Goal: Book appointment/travel/reservation

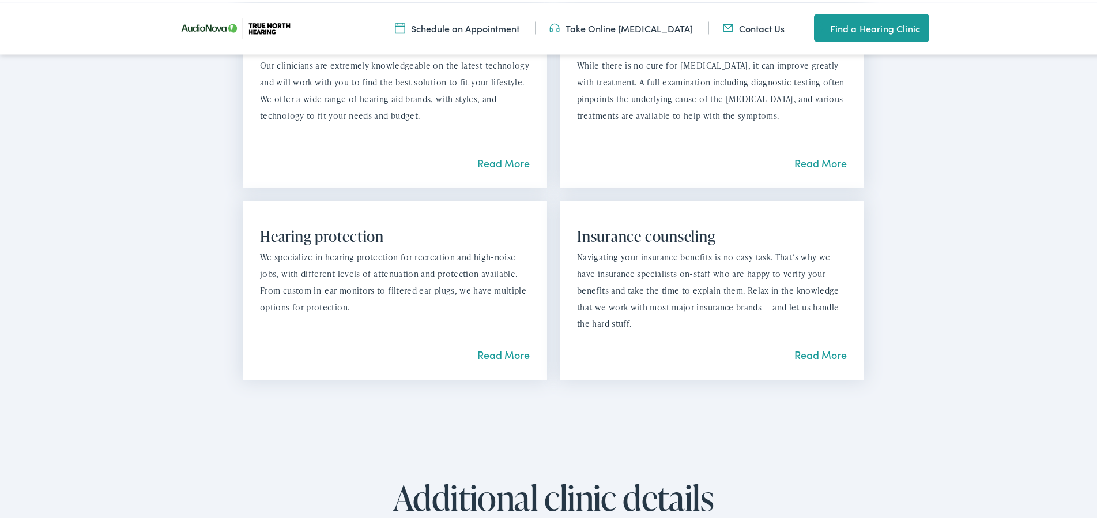
scroll to position [1176, 0]
click at [807, 351] on link "Read More" at bounding box center [821, 351] width 52 height 14
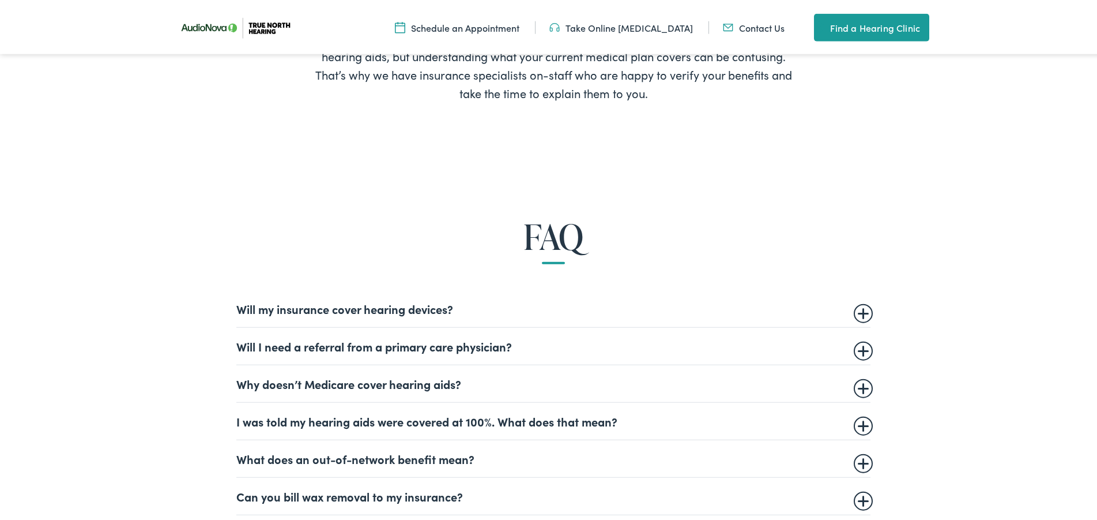
scroll to position [706, 0]
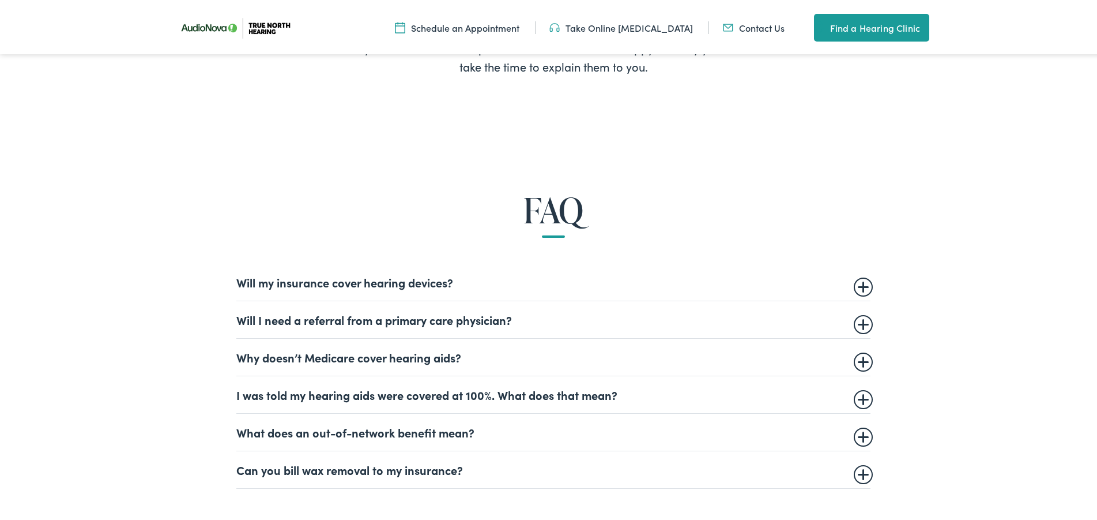
click at [439, 397] on summary "I was told my hearing aids were covered at 100%. What does that mean?" at bounding box center [553, 392] width 634 height 14
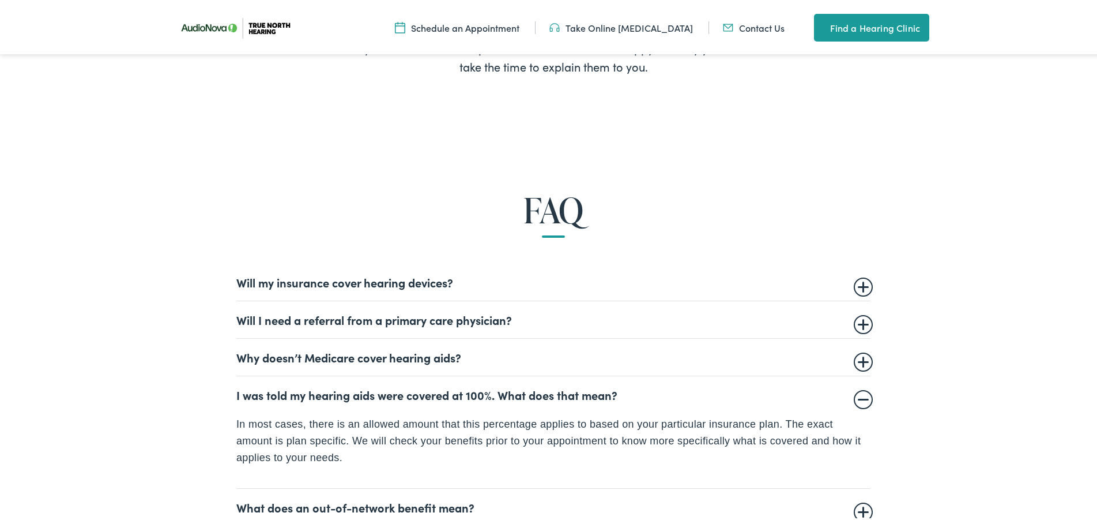
click at [328, 507] on summary "What does an out-of-network benefit mean?" at bounding box center [553, 505] width 634 height 14
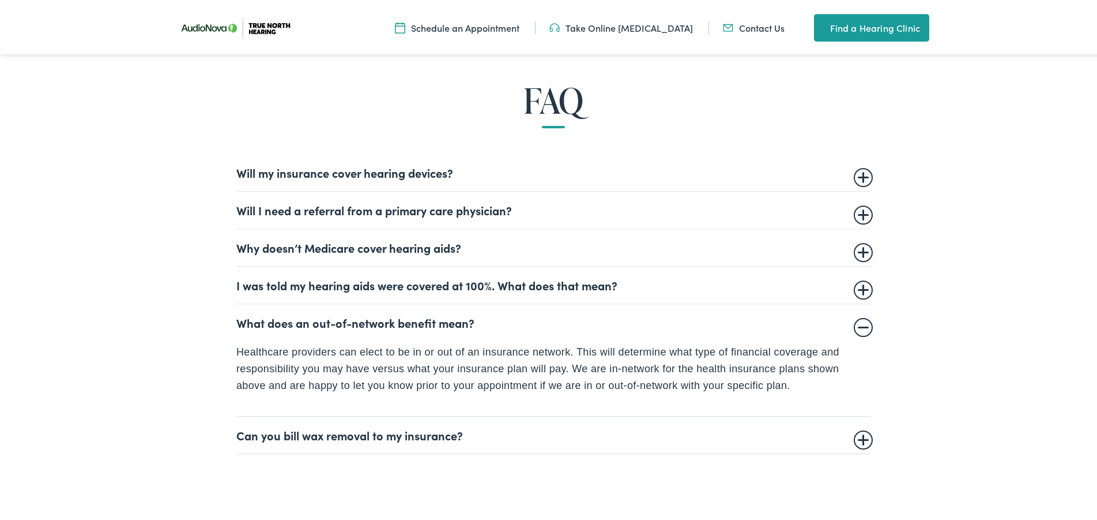
scroll to position [823, 0]
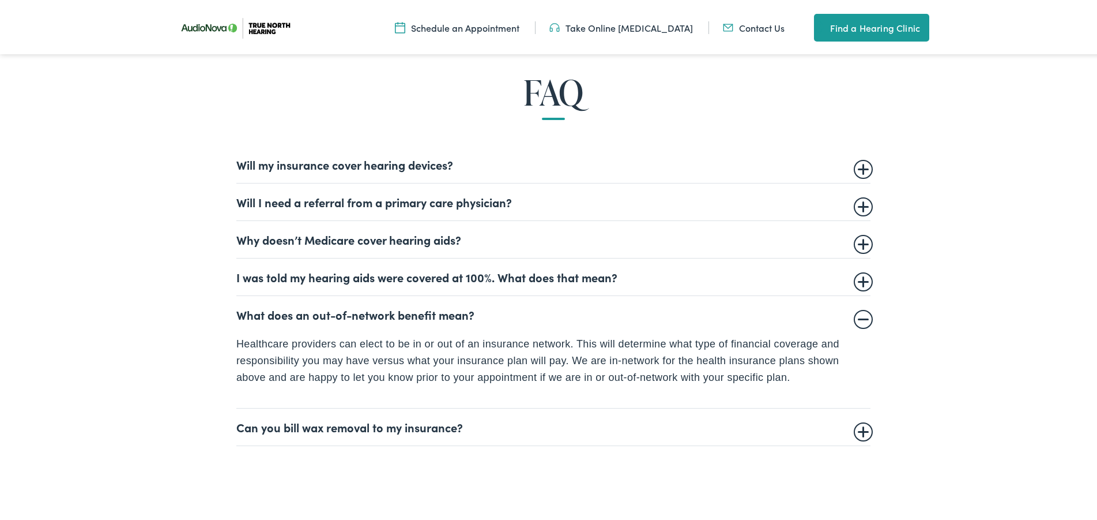
click at [857, 430] on summary "Can you bill wax removal to my insurance?" at bounding box center [553, 425] width 634 height 14
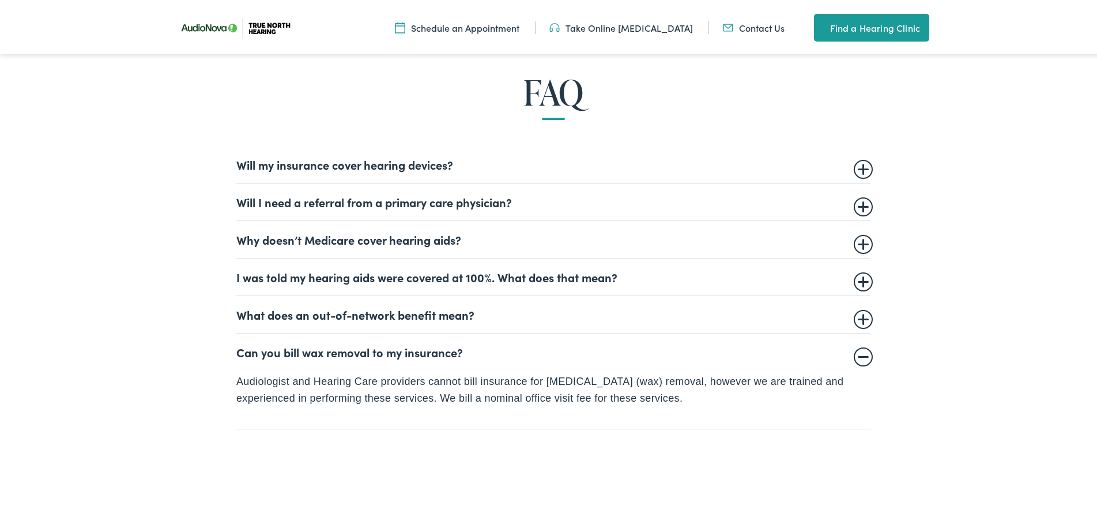
click at [308, 161] on summary "Will my insurance cover hearing devices?" at bounding box center [553, 162] width 634 height 14
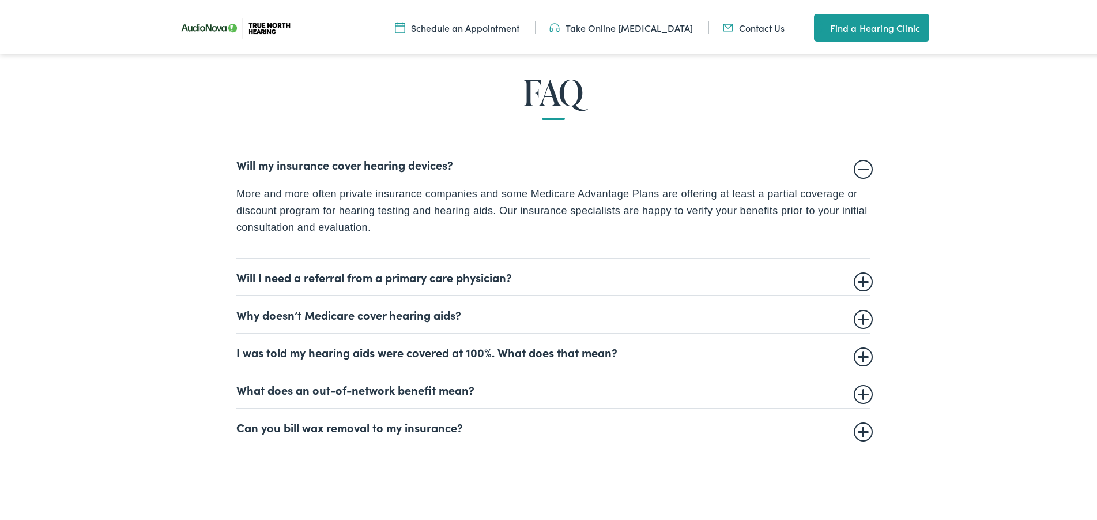
click at [288, 389] on summary "What does an out-of-network benefit mean?" at bounding box center [553, 387] width 634 height 14
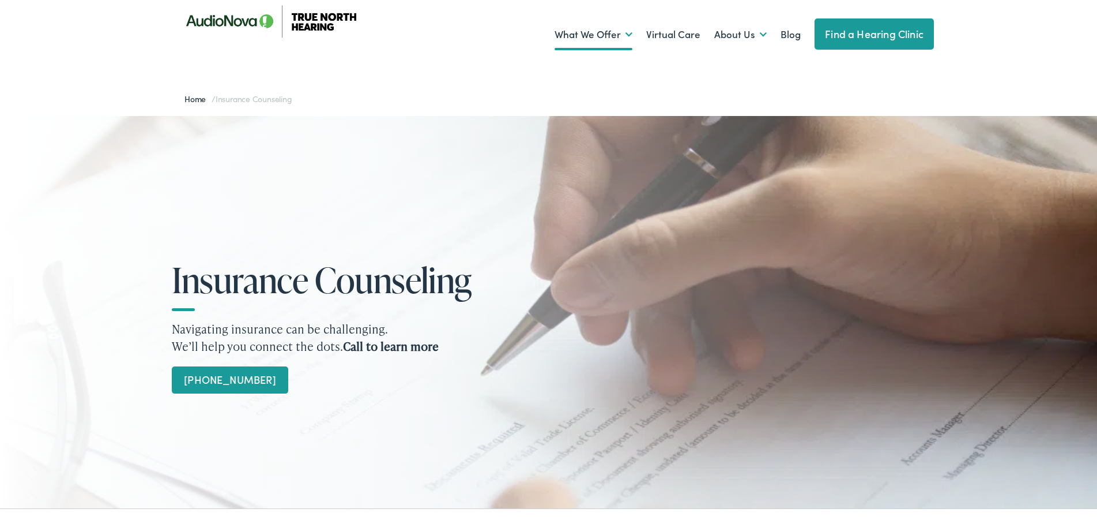
scroll to position [0, 0]
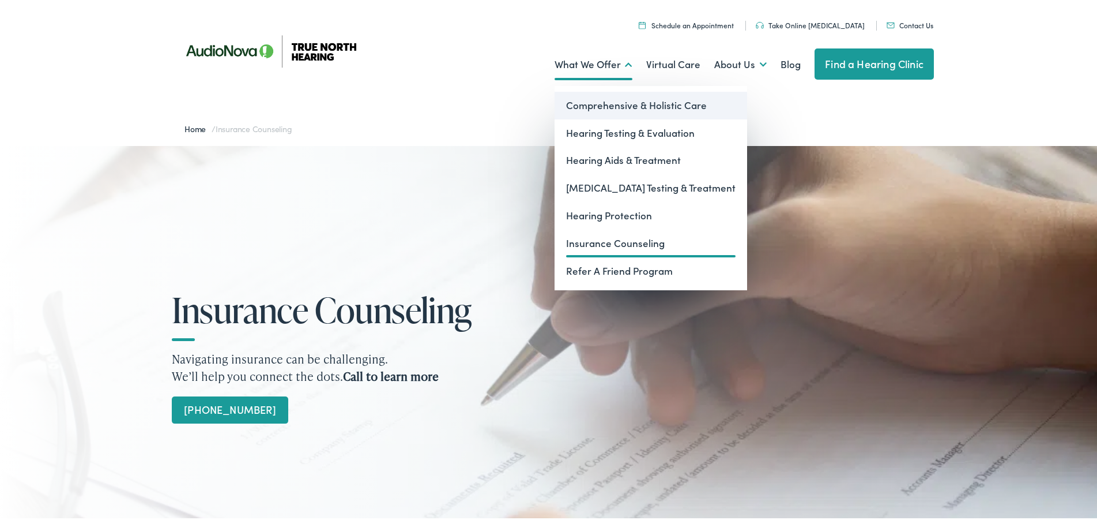
click at [595, 103] on link "Comprehensive & Holistic Care" at bounding box center [651, 103] width 193 height 28
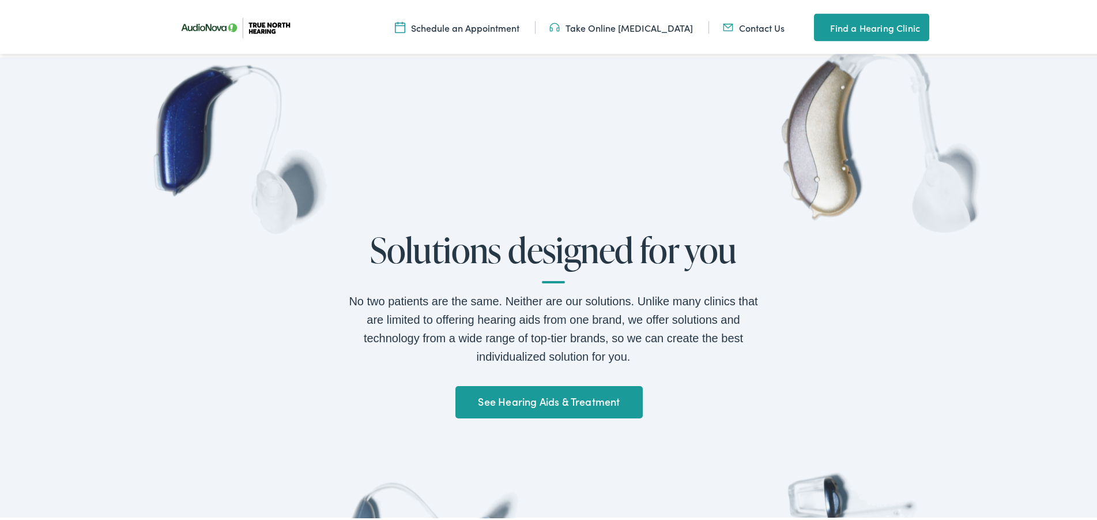
scroll to position [882, 0]
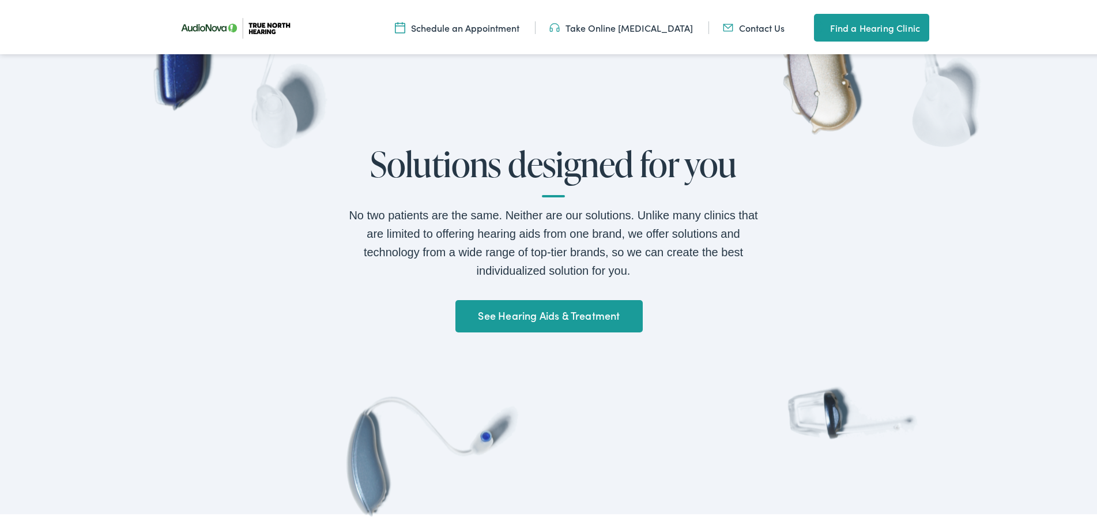
click at [507, 311] on link "See Hearing Aids & Treatment" at bounding box center [549, 314] width 187 height 32
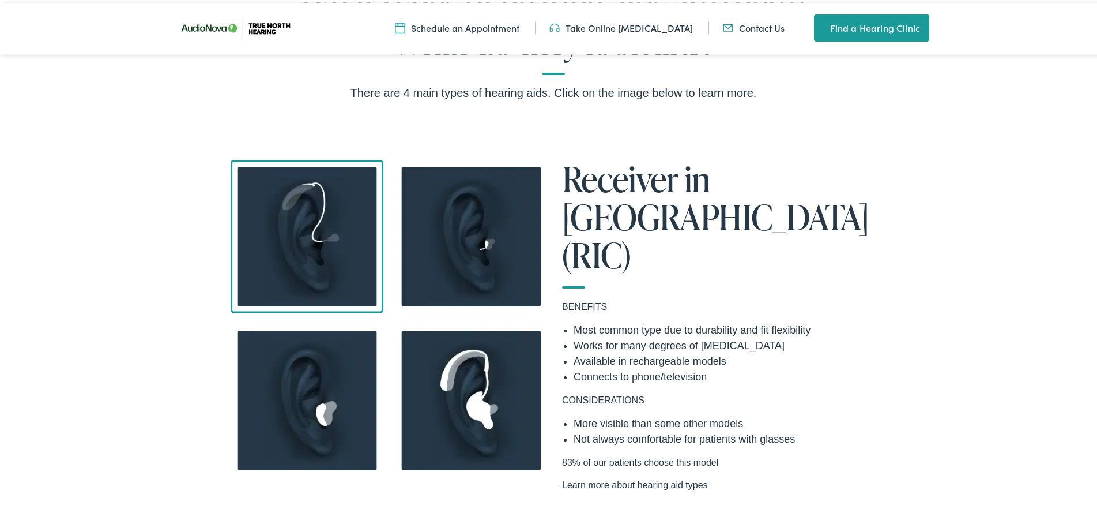
scroll to position [1059, 0]
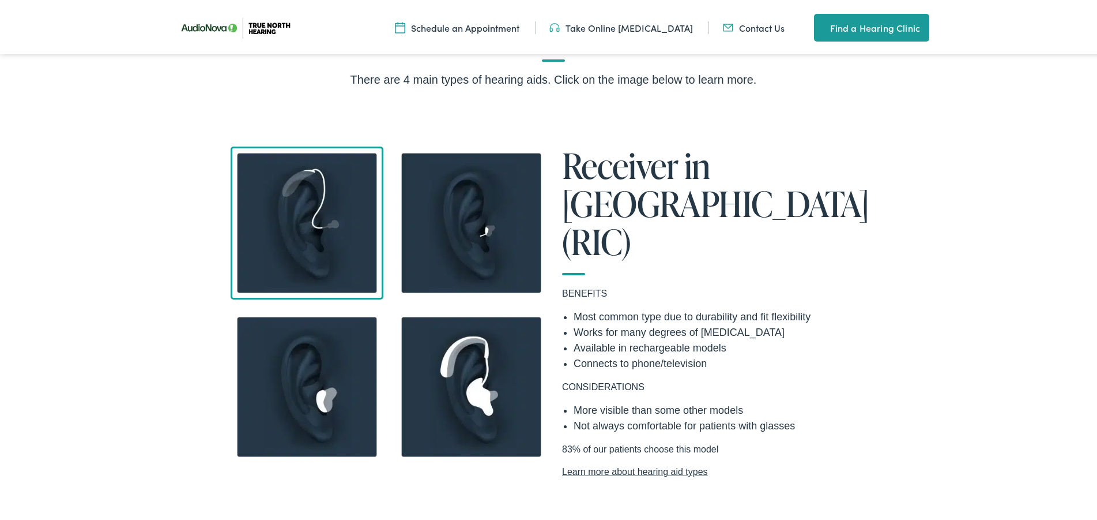
click at [468, 385] on img at bounding box center [471, 384] width 153 height 153
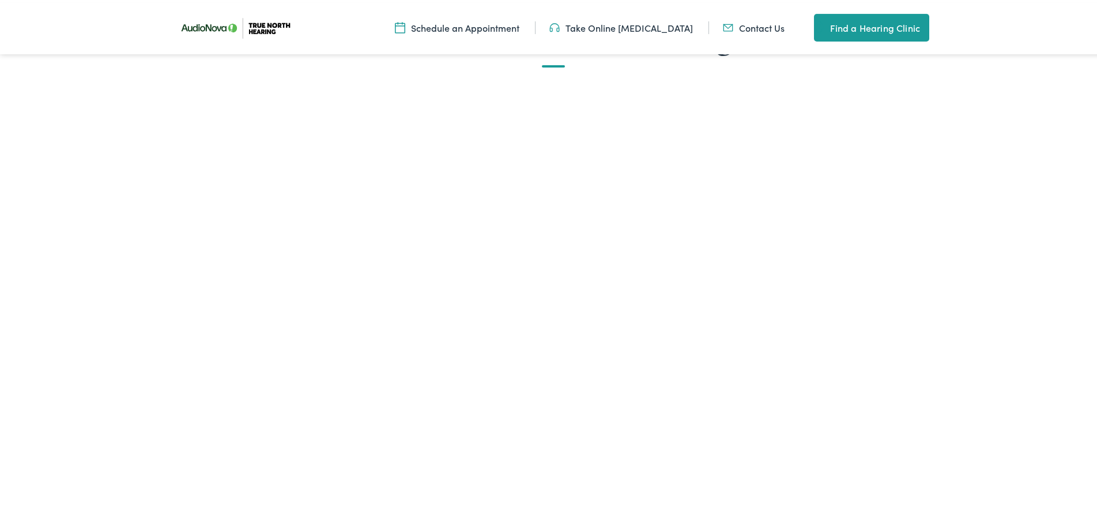
scroll to position [2353, 0]
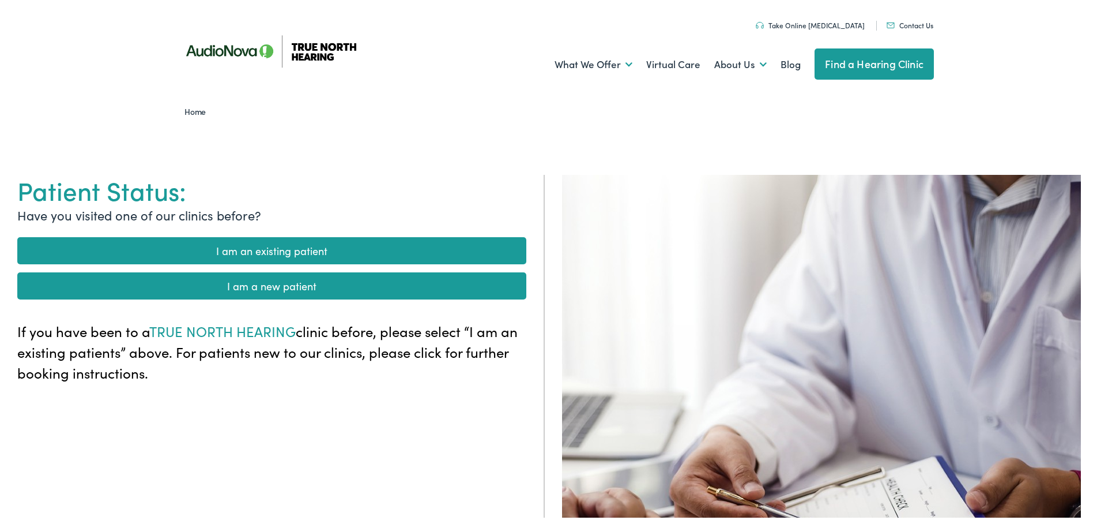
click at [253, 281] on link "I am a new patient" at bounding box center [271, 283] width 509 height 27
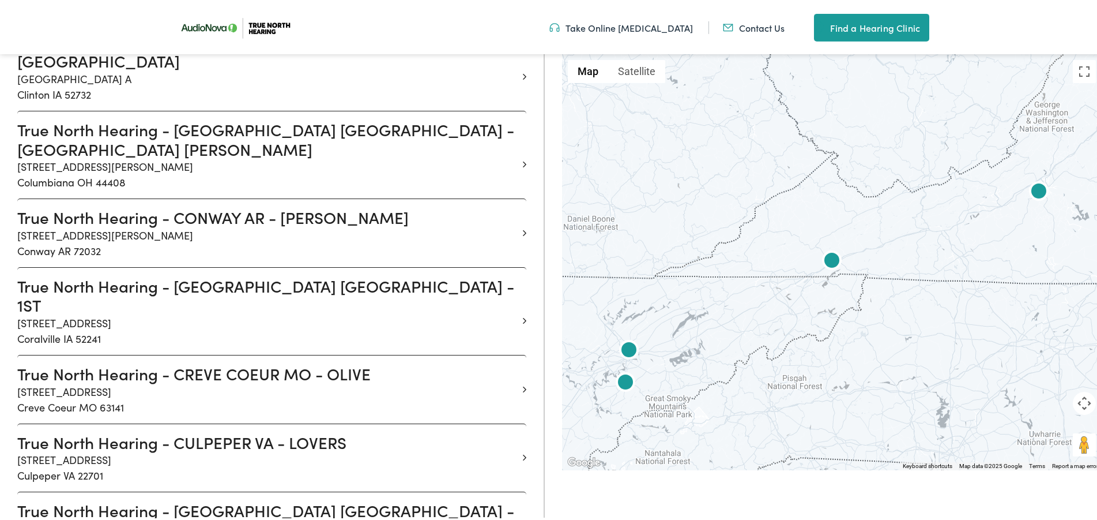
scroll to position [3706, 0]
